Goal: Task Accomplishment & Management: Use online tool/utility

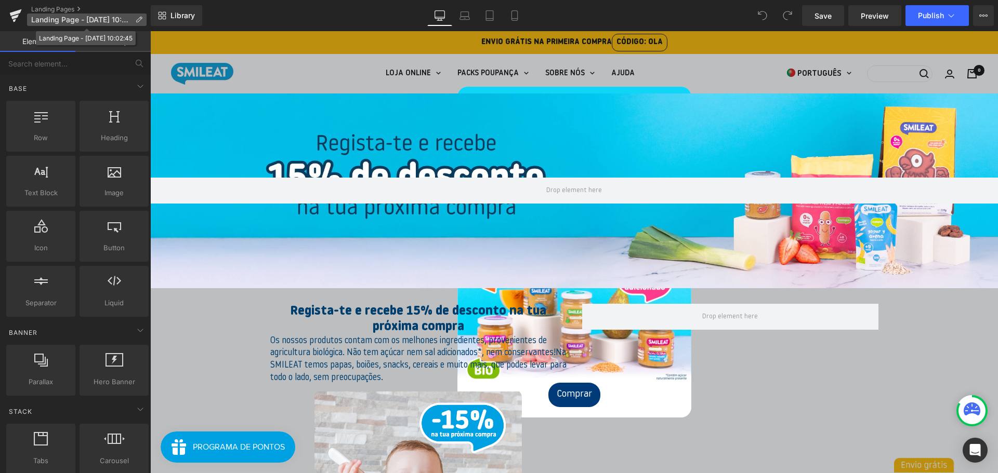
click at [136, 20] on icon at bounding box center [138, 19] width 7 height 7
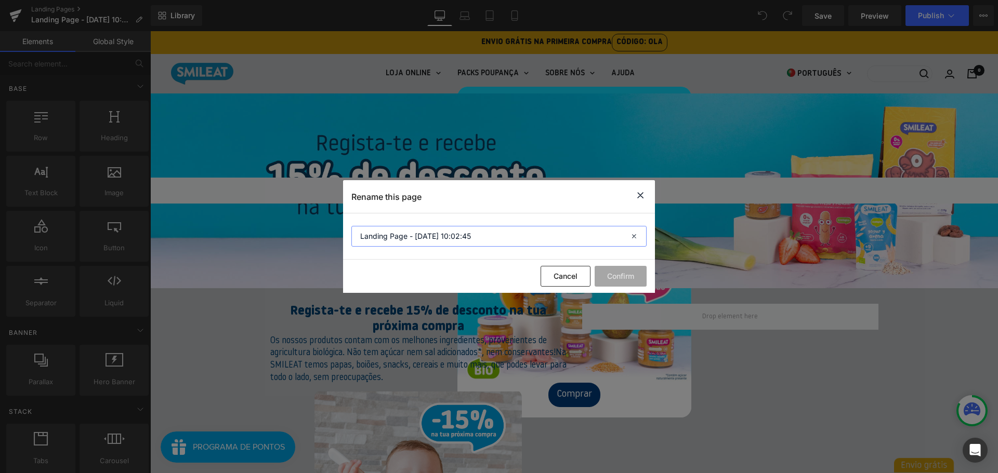
drag, startPoint x: 482, startPoint y: 242, endPoint x: 334, endPoint y: 242, distance: 148.6
click at [334, 242] on div "Rename this page Landing Page - [DATE] 10:02:45 Cancel Confirm" at bounding box center [499, 236] width 998 height 473
type input "Eventos 15% desconto"
click at [628, 273] on button "Confirm" at bounding box center [620, 276] width 52 height 21
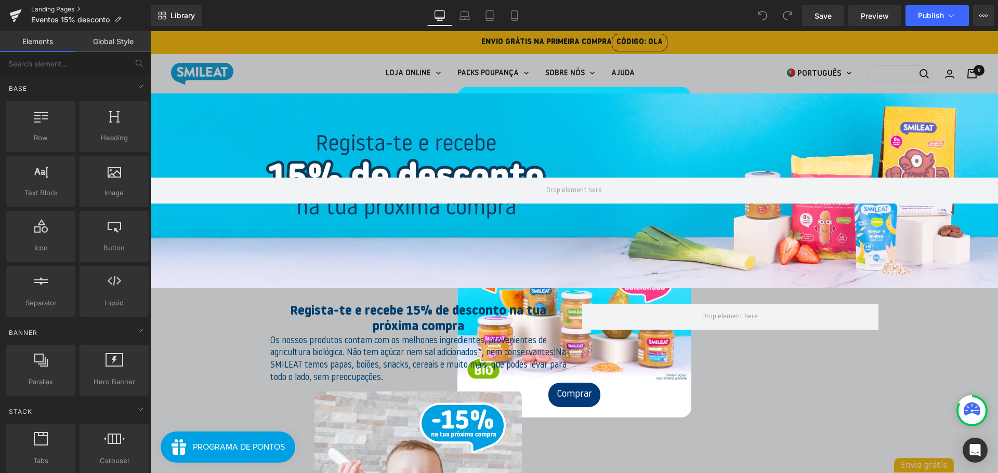
click at [38, 9] on link "Landing Pages" at bounding box center [90, 9] width 119 height 8
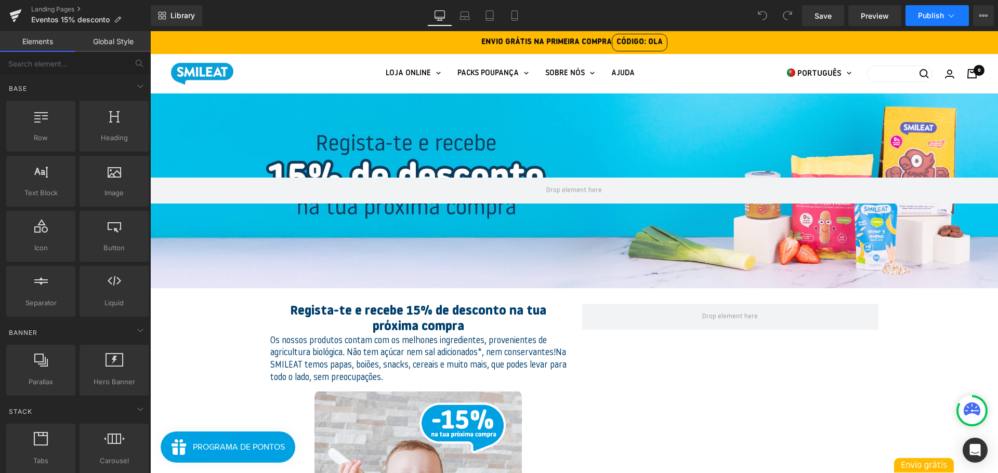
click at [948, 16] on icon at bounding box center [951, 15] width 10 height 10
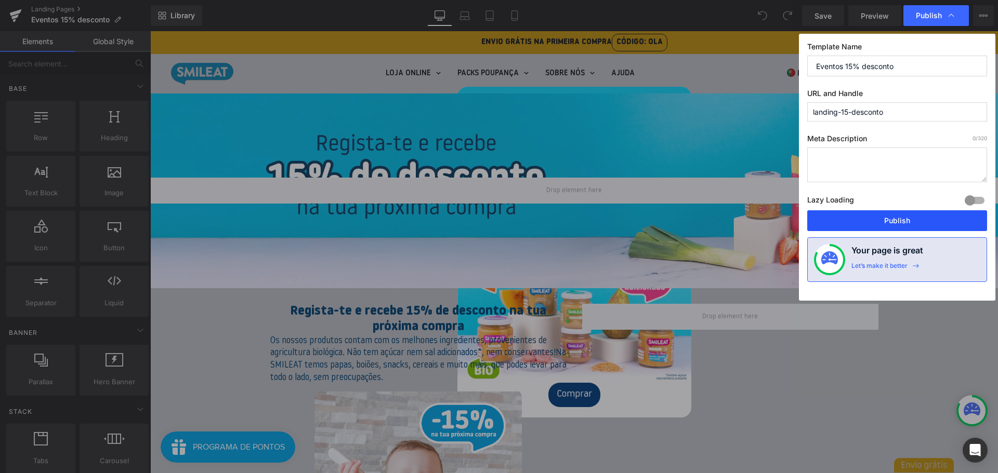
click at [915, 222] on button "Publish" at bounding box center [897, 220] width 180 height 21
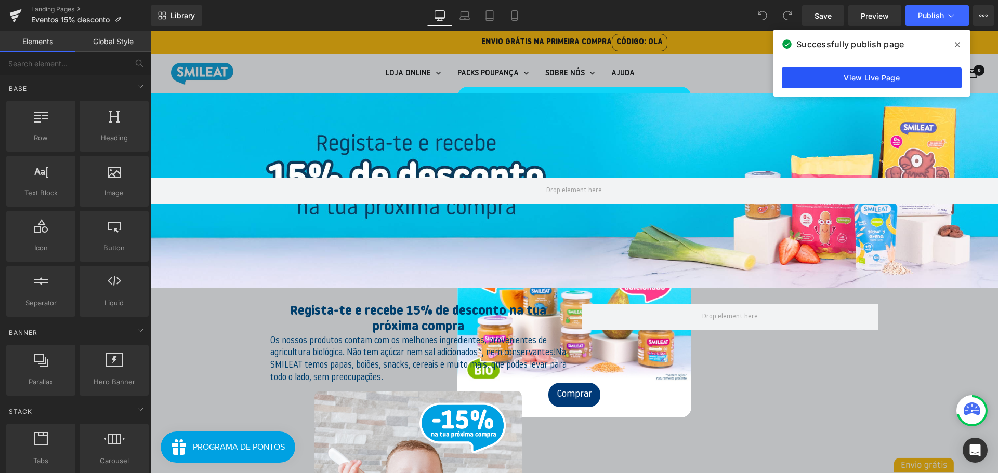
click at [901, 81] on link "View Live Page" at bounding box center [871, 78] width 180 height 21
